Goal: Information Seeking & Learning: Check status

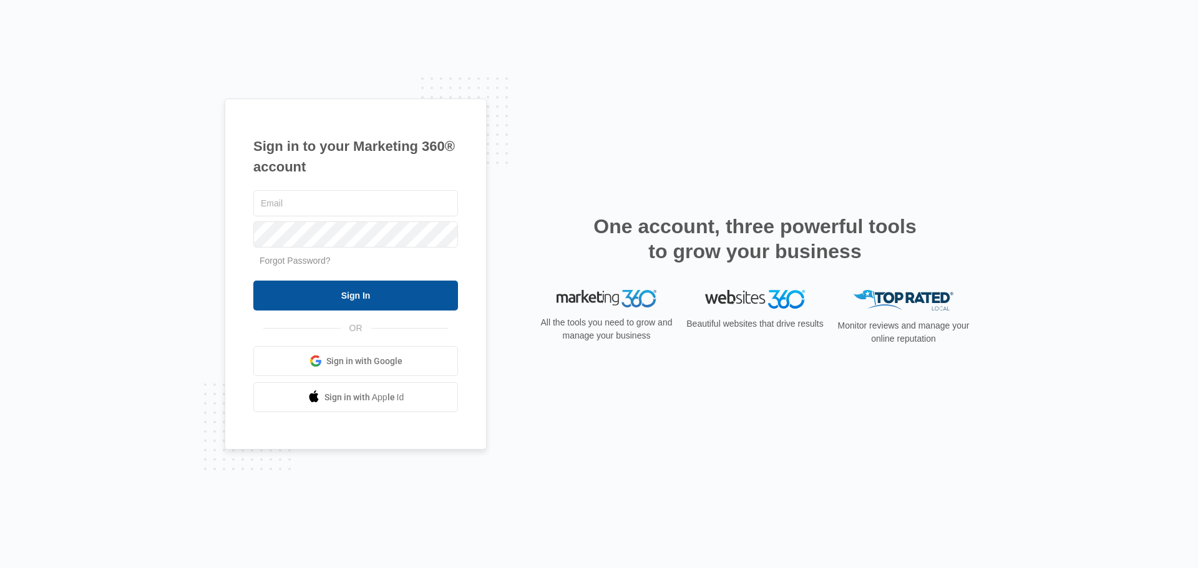
type input "[EMAIL_ADDRESS][DOMAIN_NAME]"
click at [364, 291] on input "Sign In" at bounding box center [355, 296] width 205 height 30
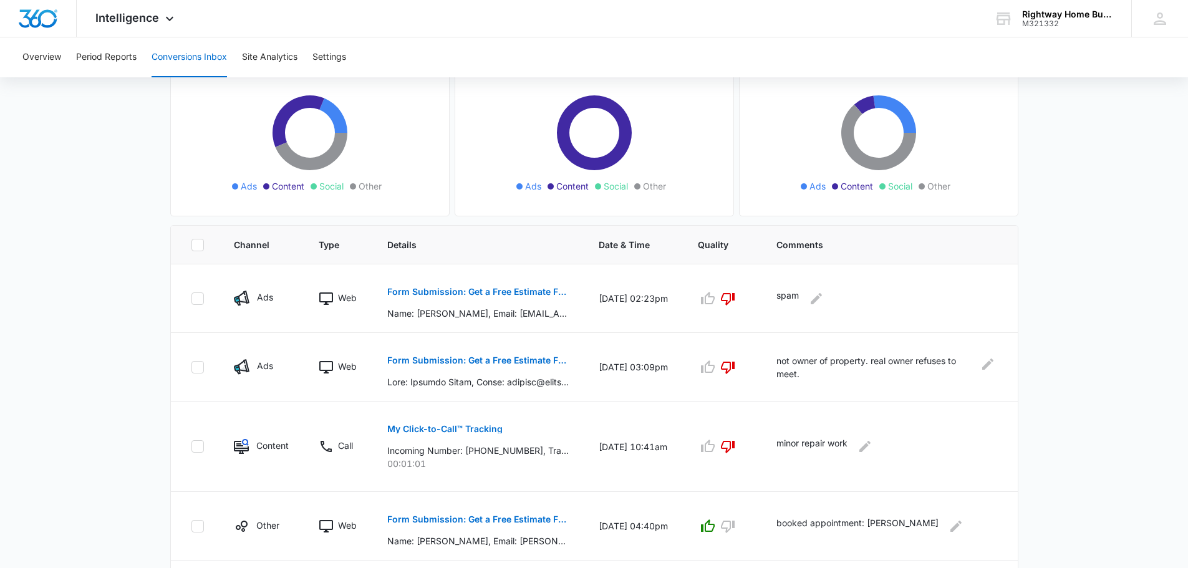
scroll to position [125, 0]
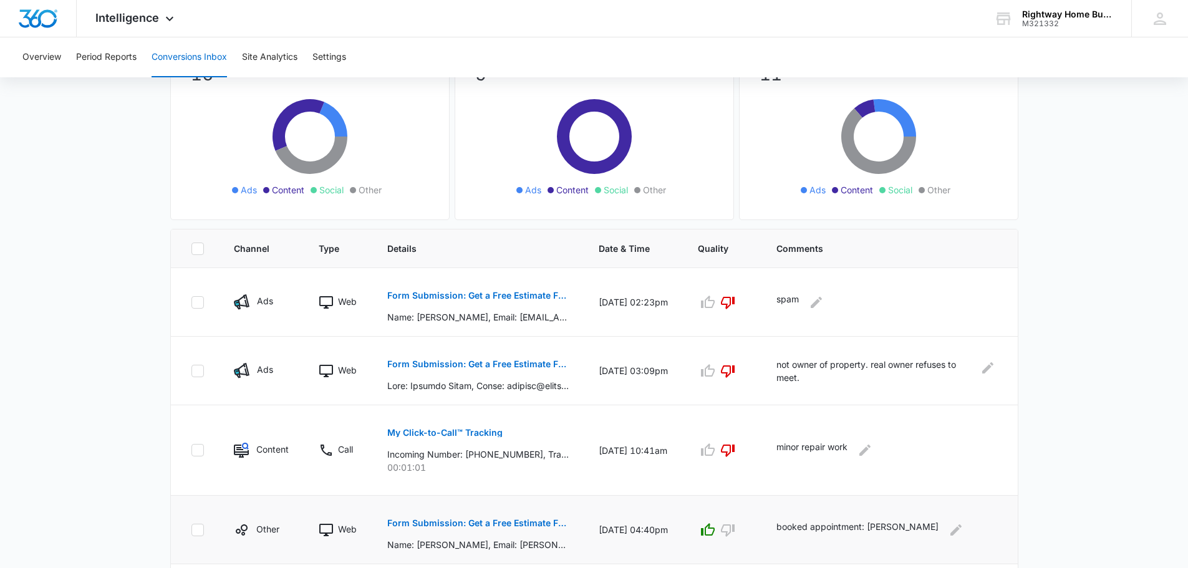
click at [531, 525] on p "Form Submission: Get a Free Estimate Form - NEW [DATE]" at bounding box center [477, 523] width 181 height 9
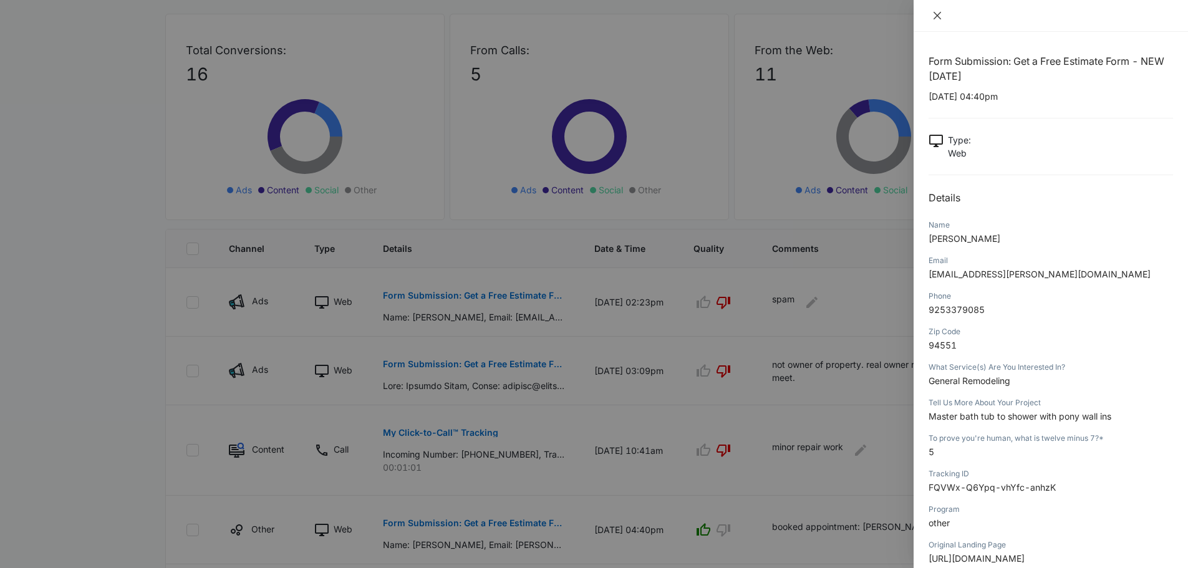
click at [932, 14] on icon "close" at bounding box center [937, 16] width 10 height 10
